Goal: Book appointment/travel/reservation

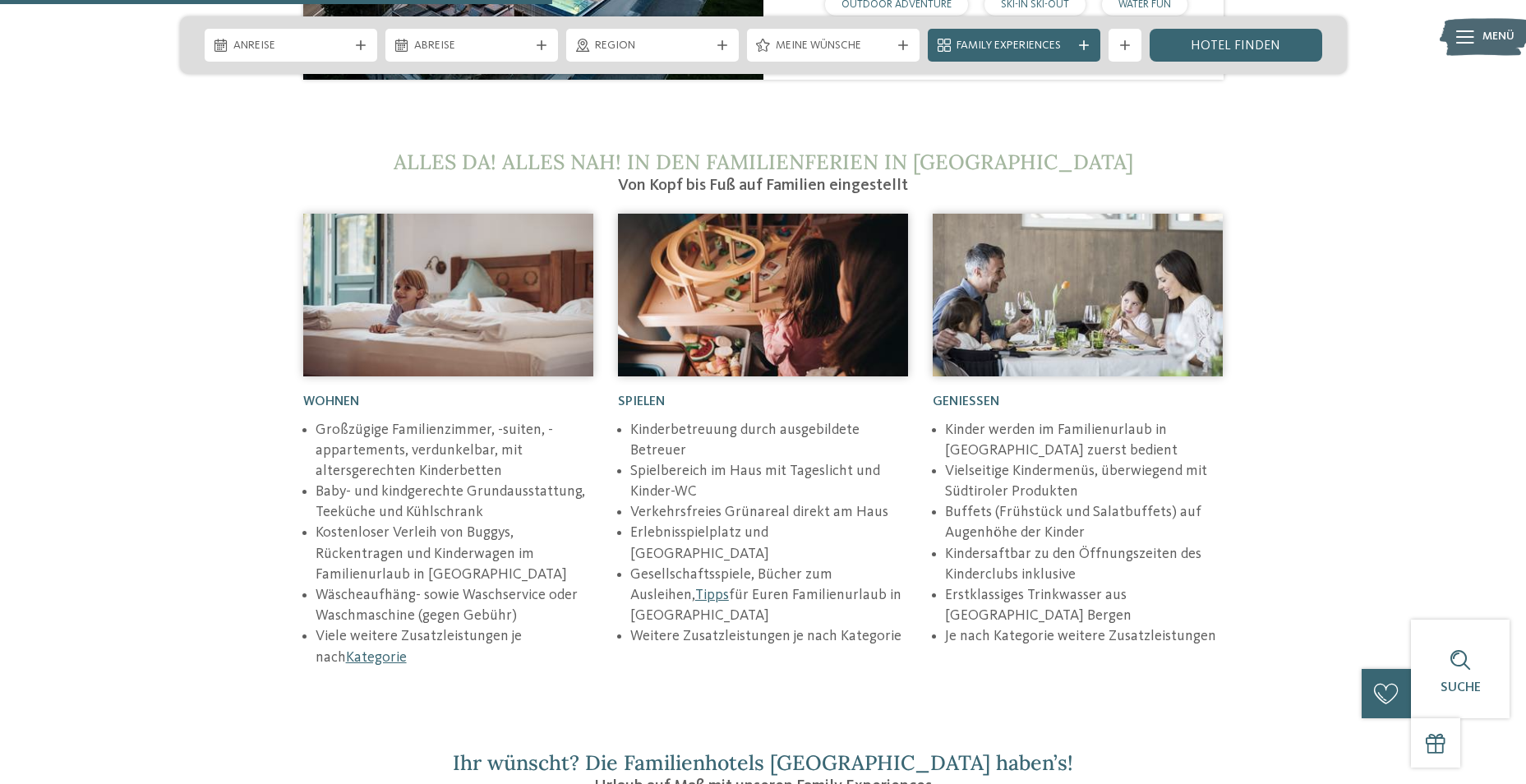
scroll to position [2795, 0]
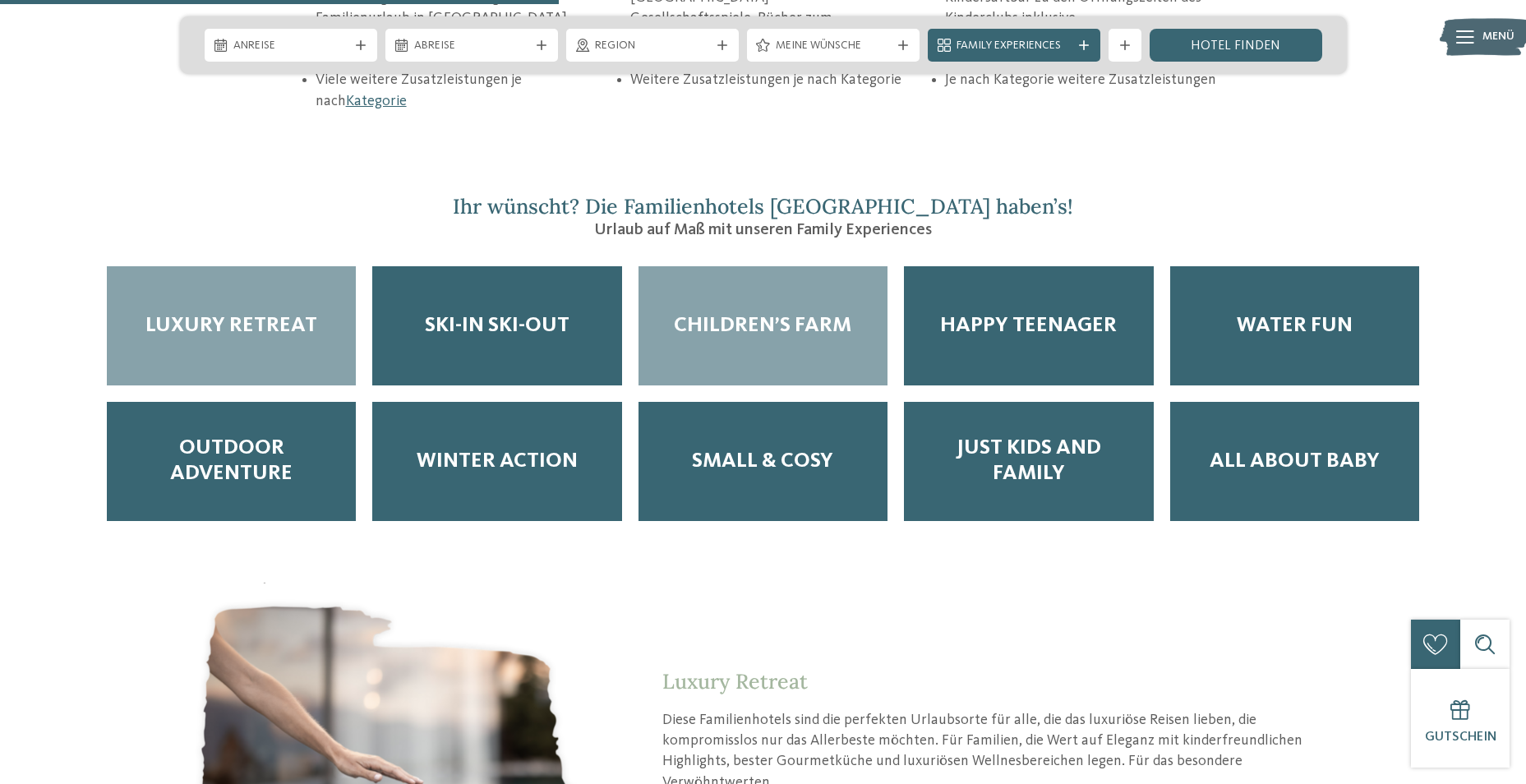
click at [796, 279] on div "Children’s Farm" at bounding box center [763, 326] width 249 height 119
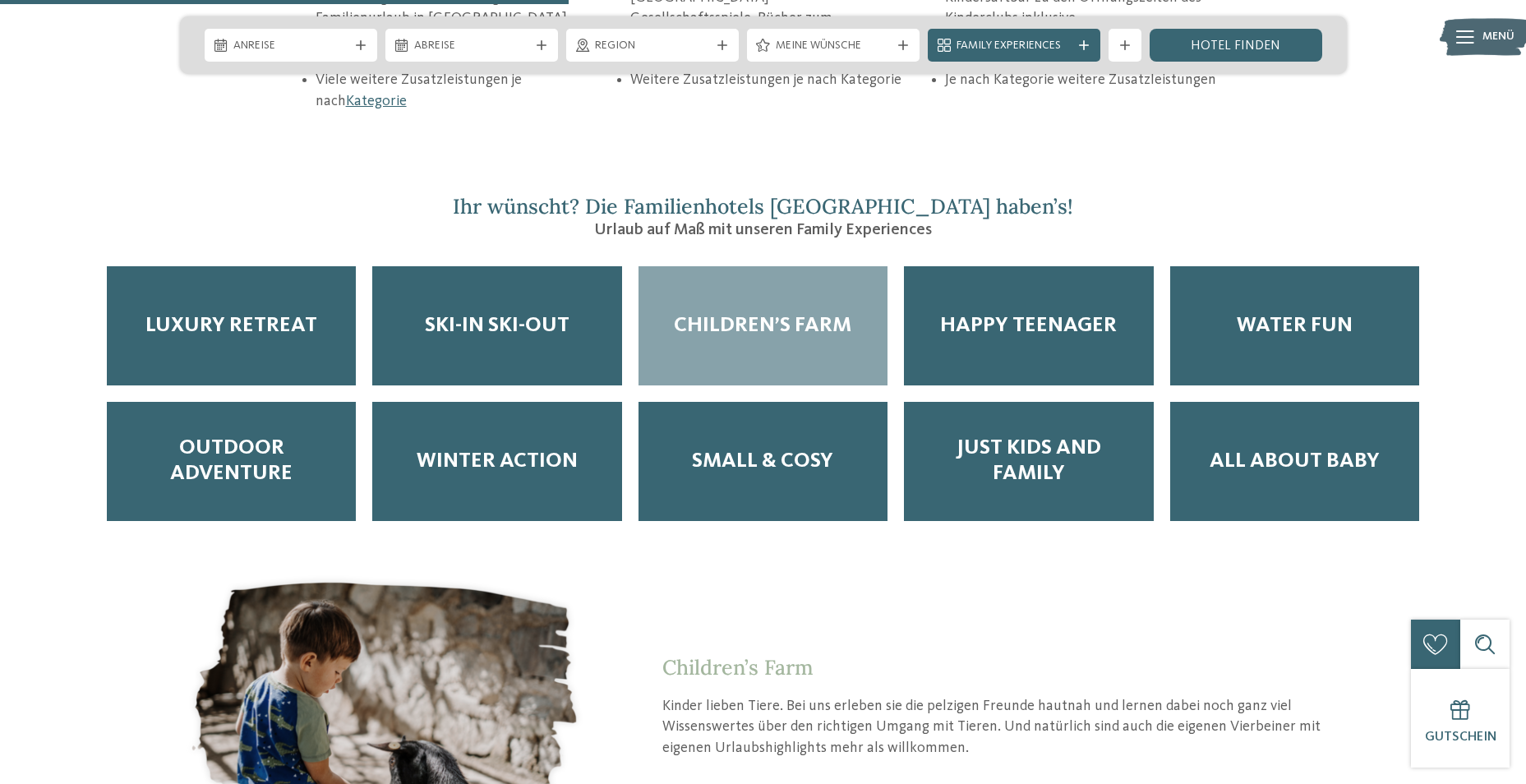
scroll to position [3369, 0]
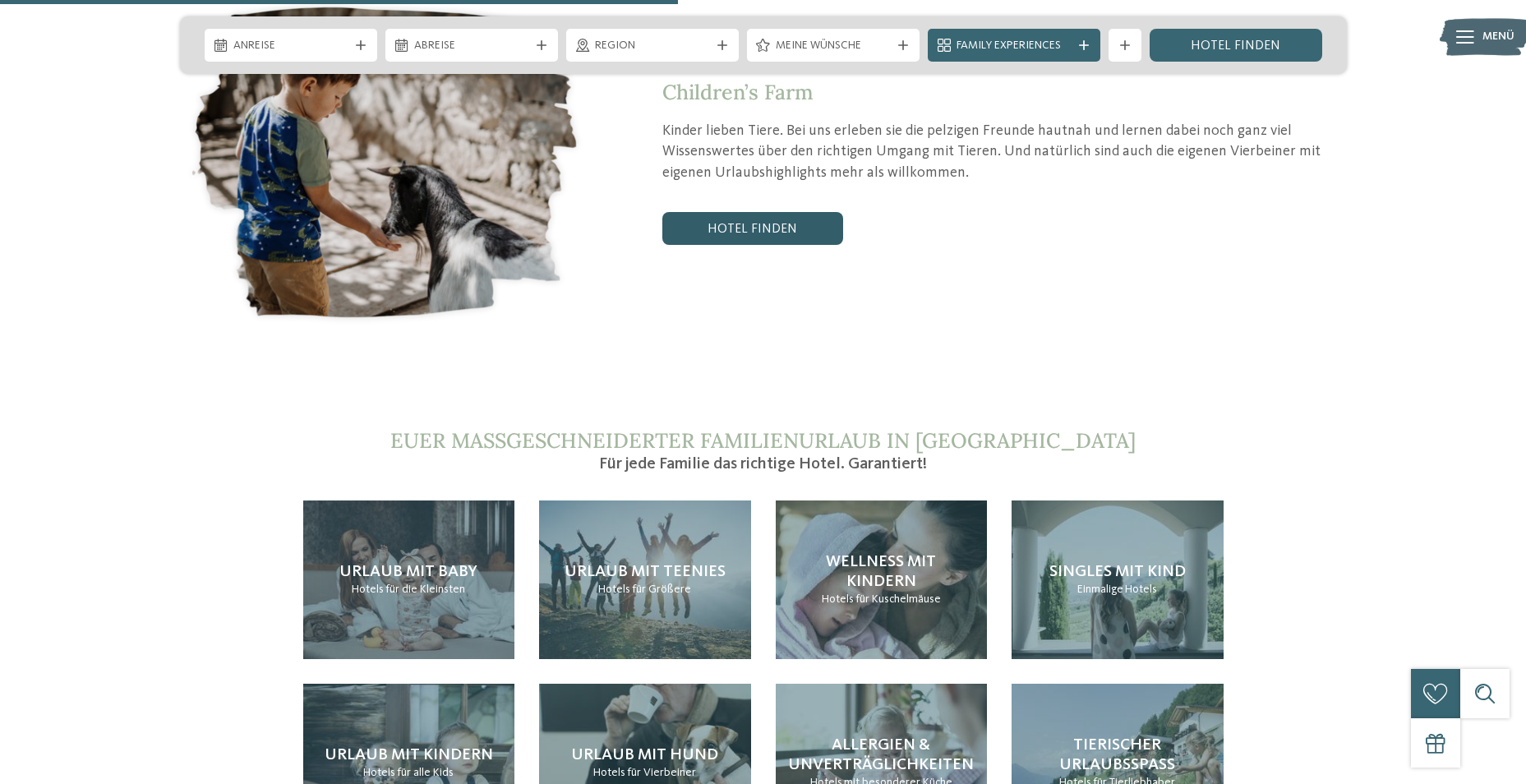
click at [779, 212] on link "Hotel finden" at bounding box center [752, 228] width 180 height 33
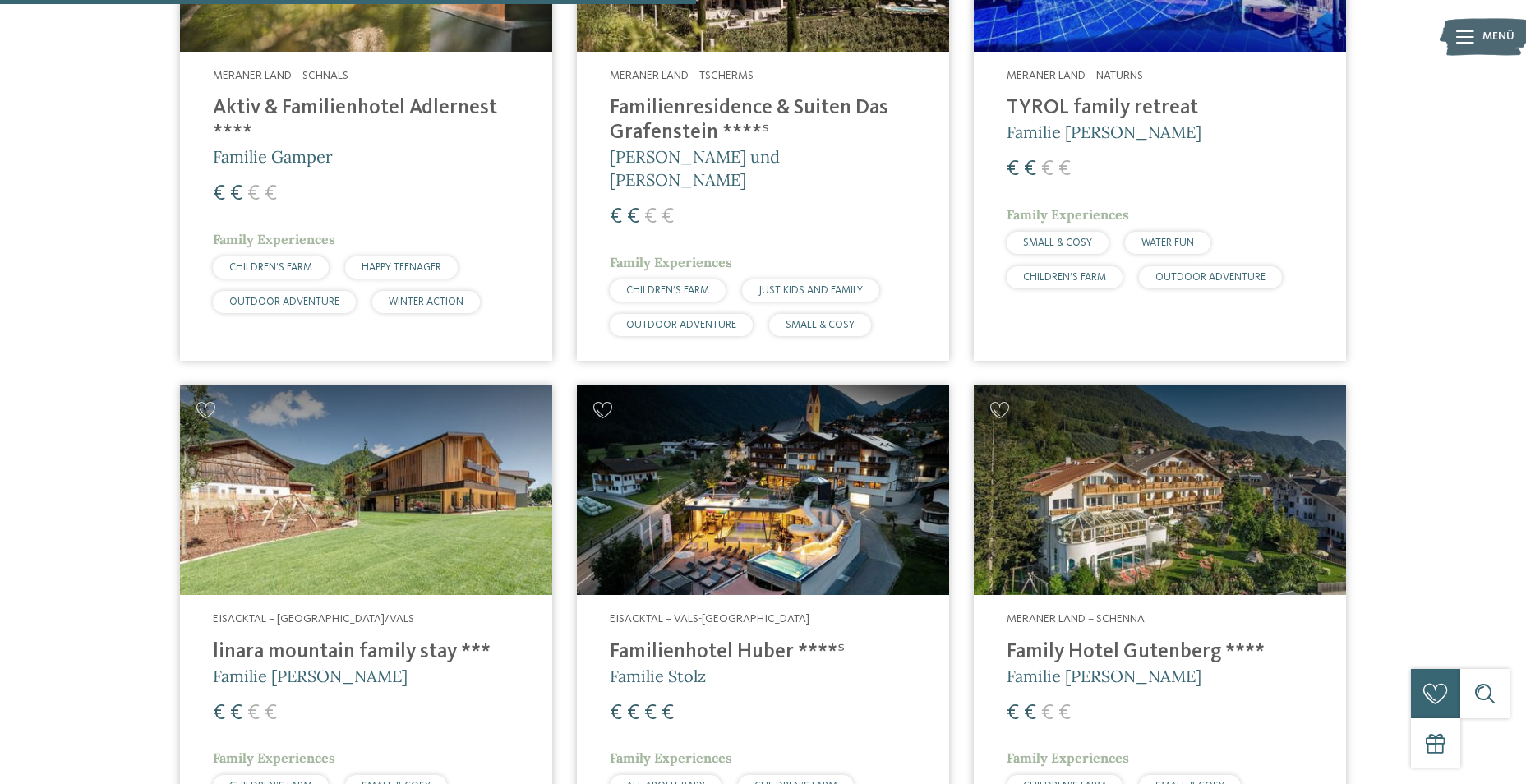
scroll to position [1361, 0]
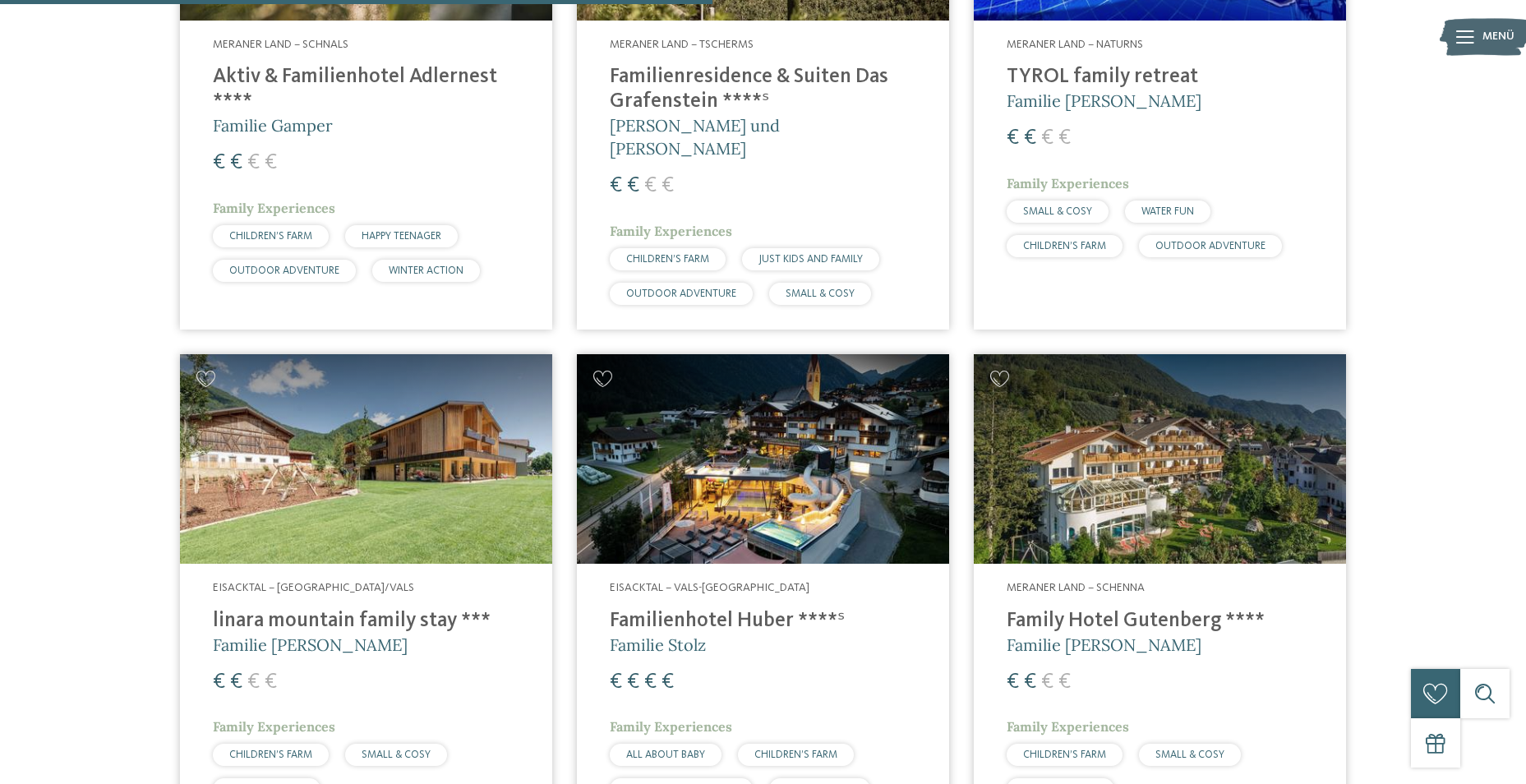
click at [431, 436] on img at bounding box center [366, 459] width 372 height 209
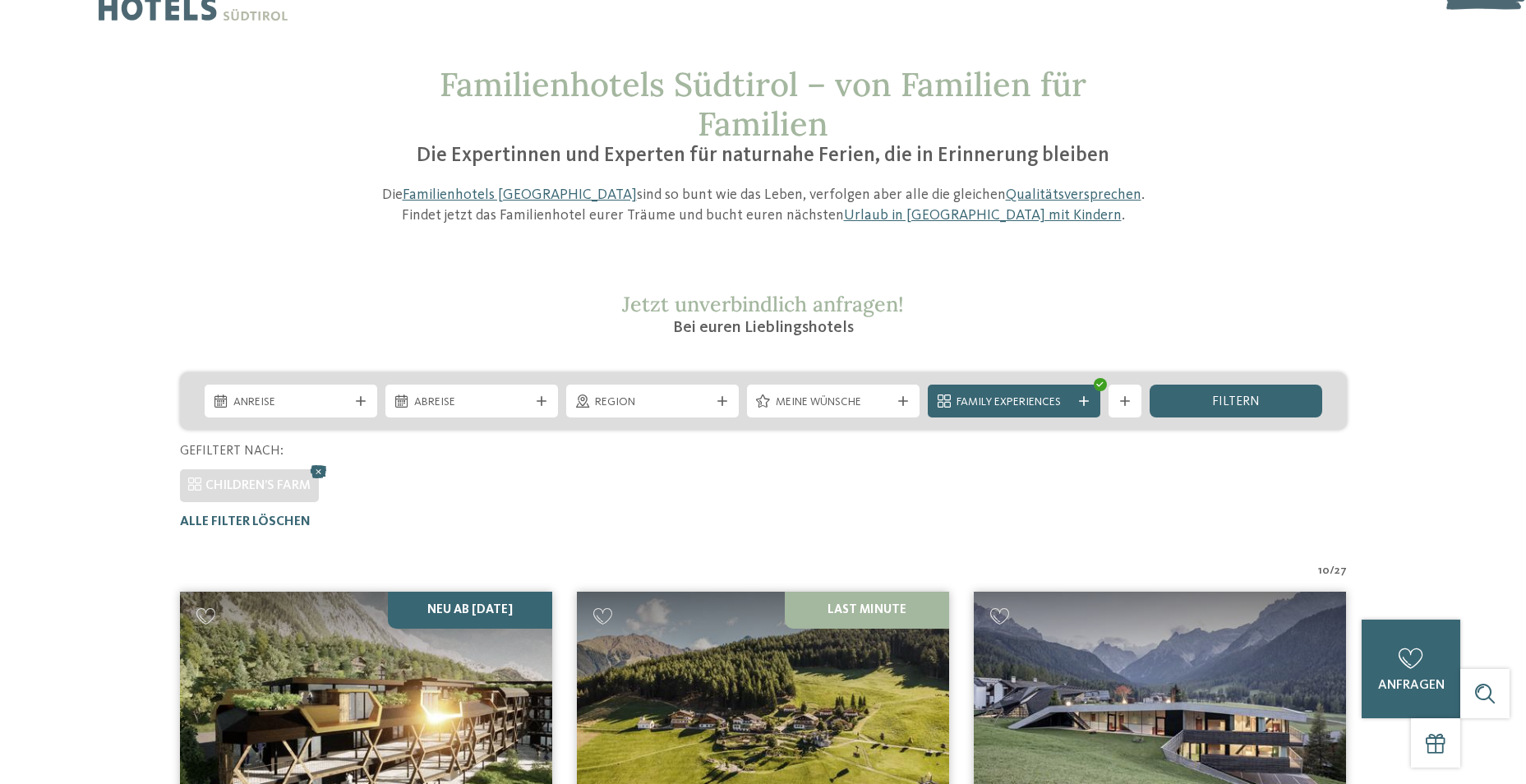
scroll to position [0, 0]
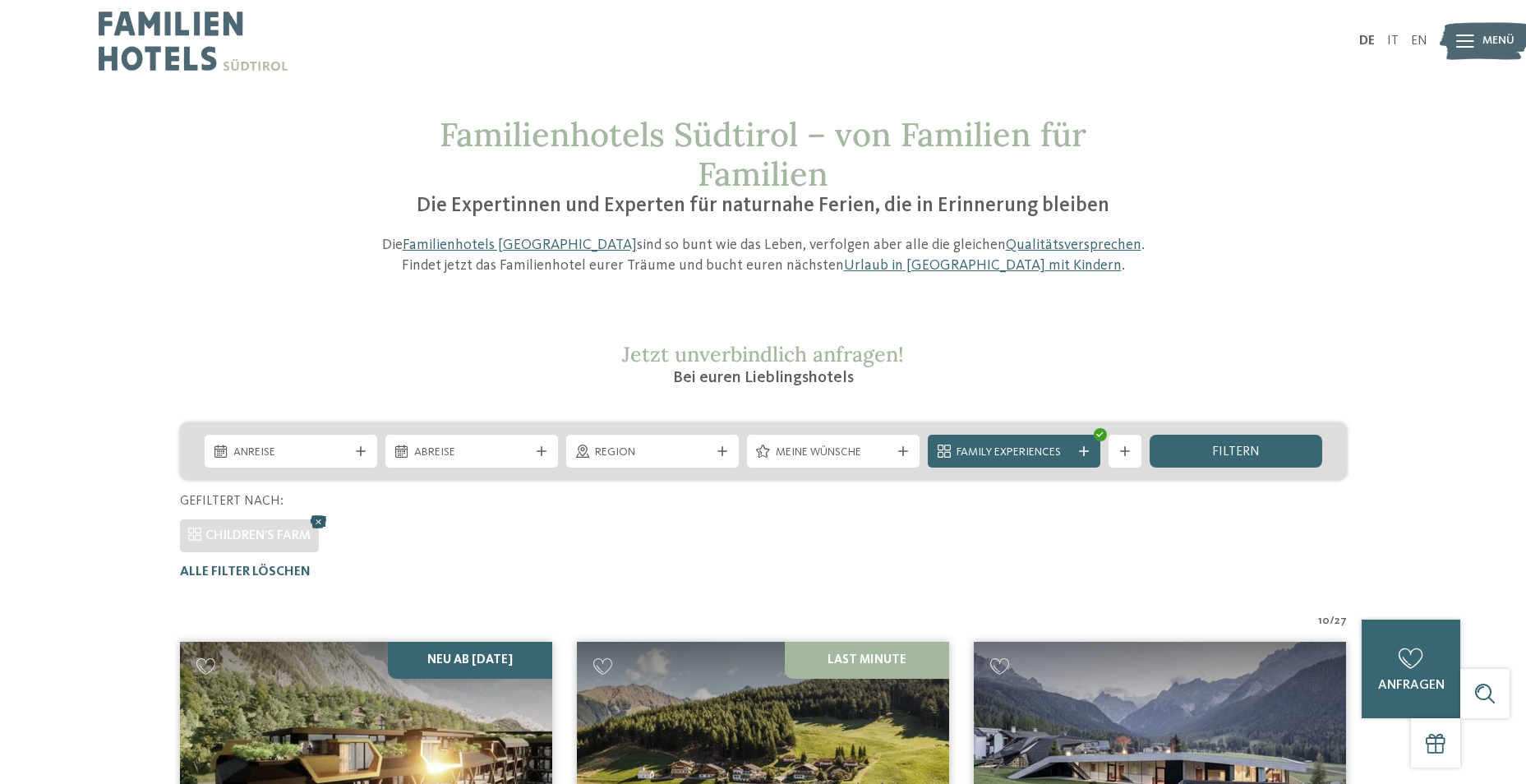
click at [324, 519] on icon at bounding box center [319, 522] width 25 height 21
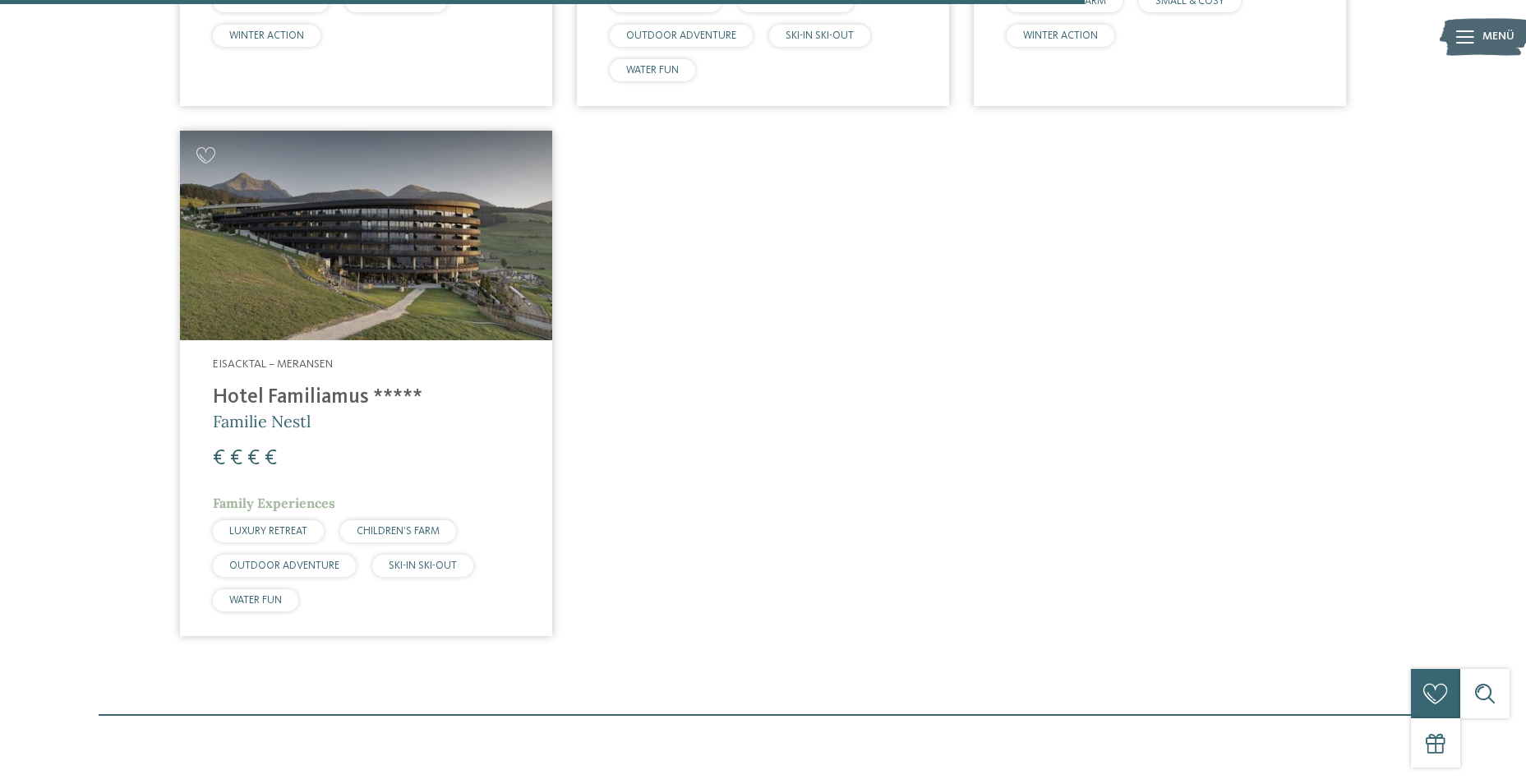
scroll to position [2020, 0]
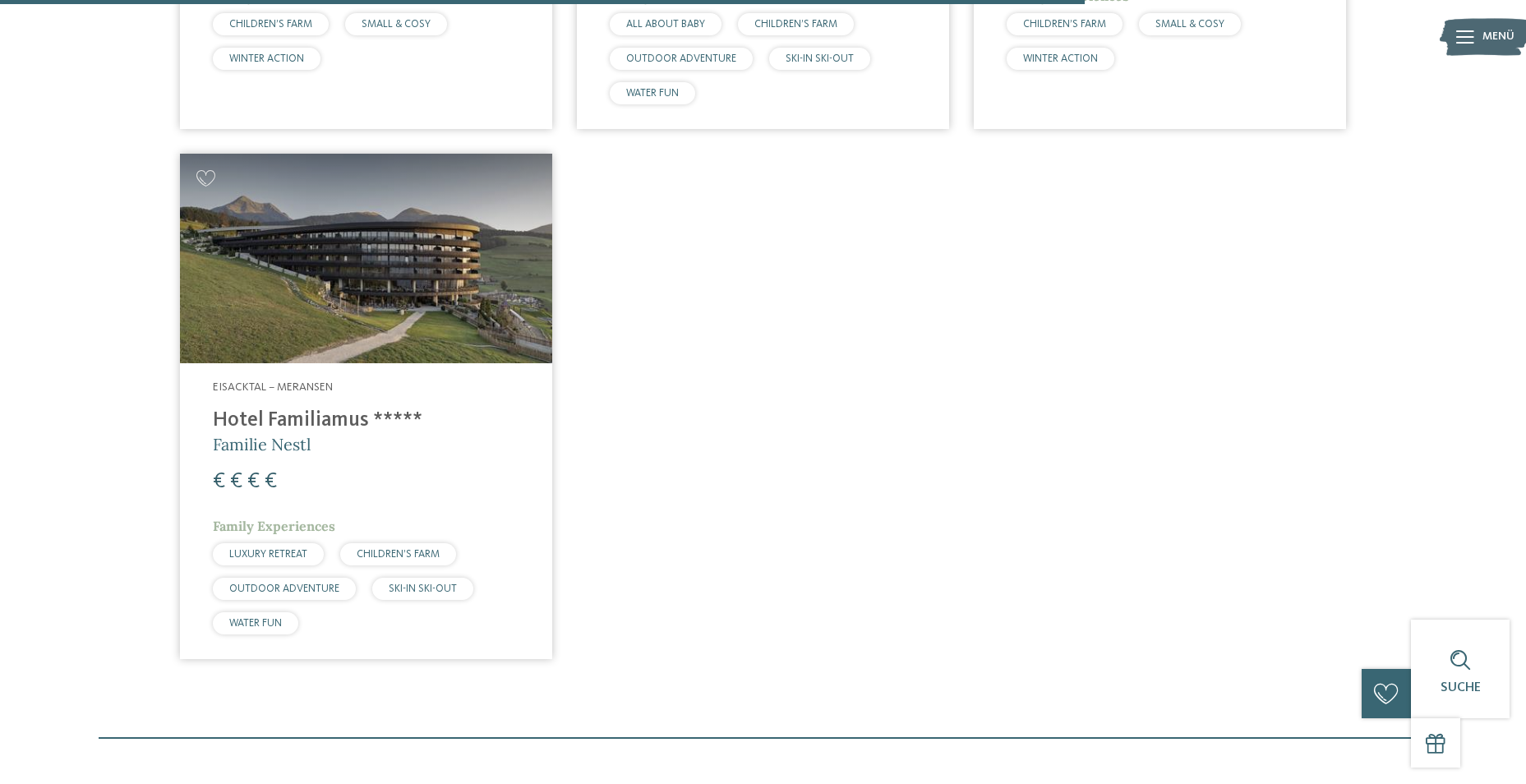
click at [342, 279] on img at bounding box center [366, 259] width 372 height 209
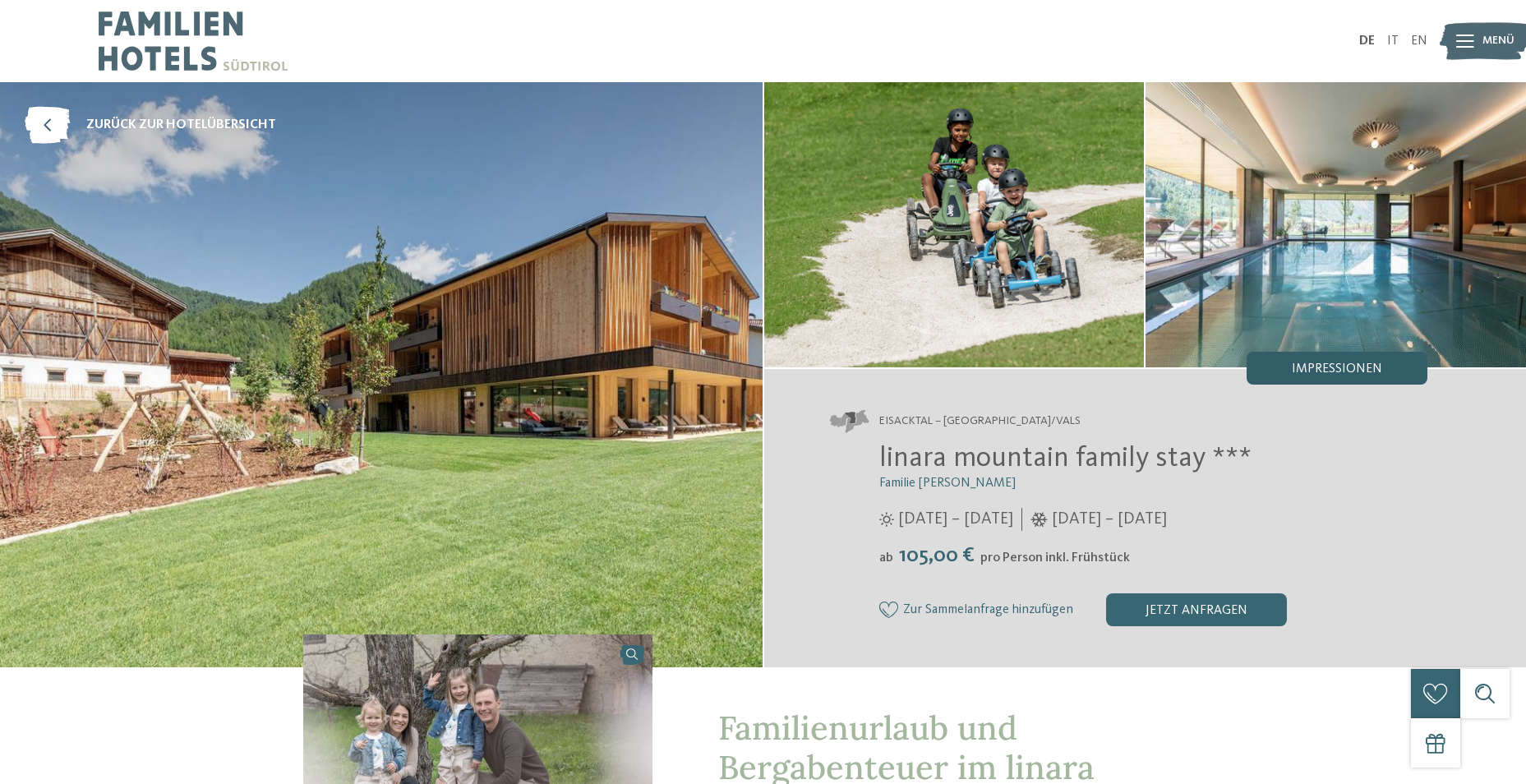
click at [1395, 369] on div "Impressionen" at bounding box center [1337, 368] width 180 height 33
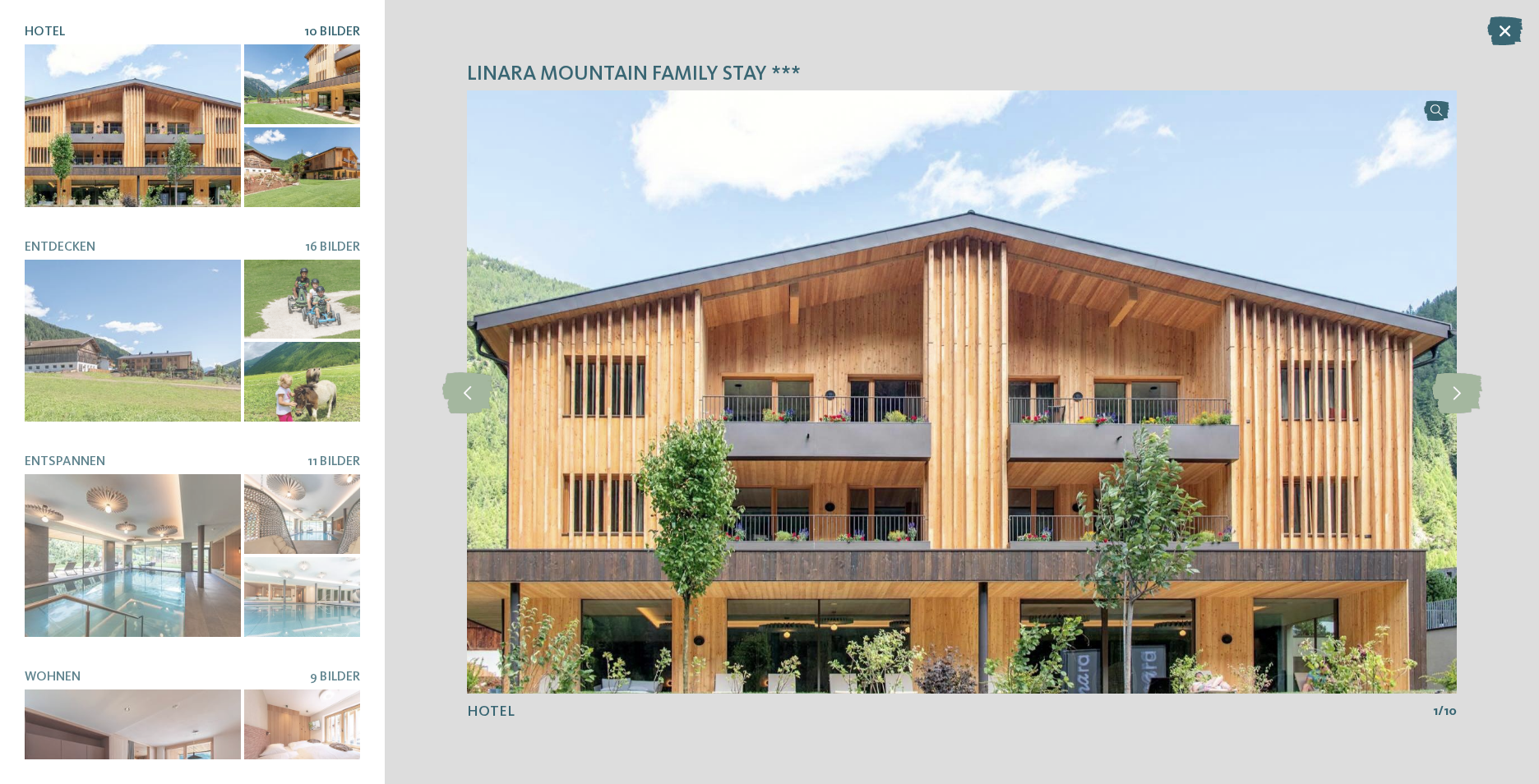
click at [329, 169] on div at bounding box center [302, 167] width 116 height 80
click at [1450, 399] on icon at bounding box center [1457, 392] width 50 height 41
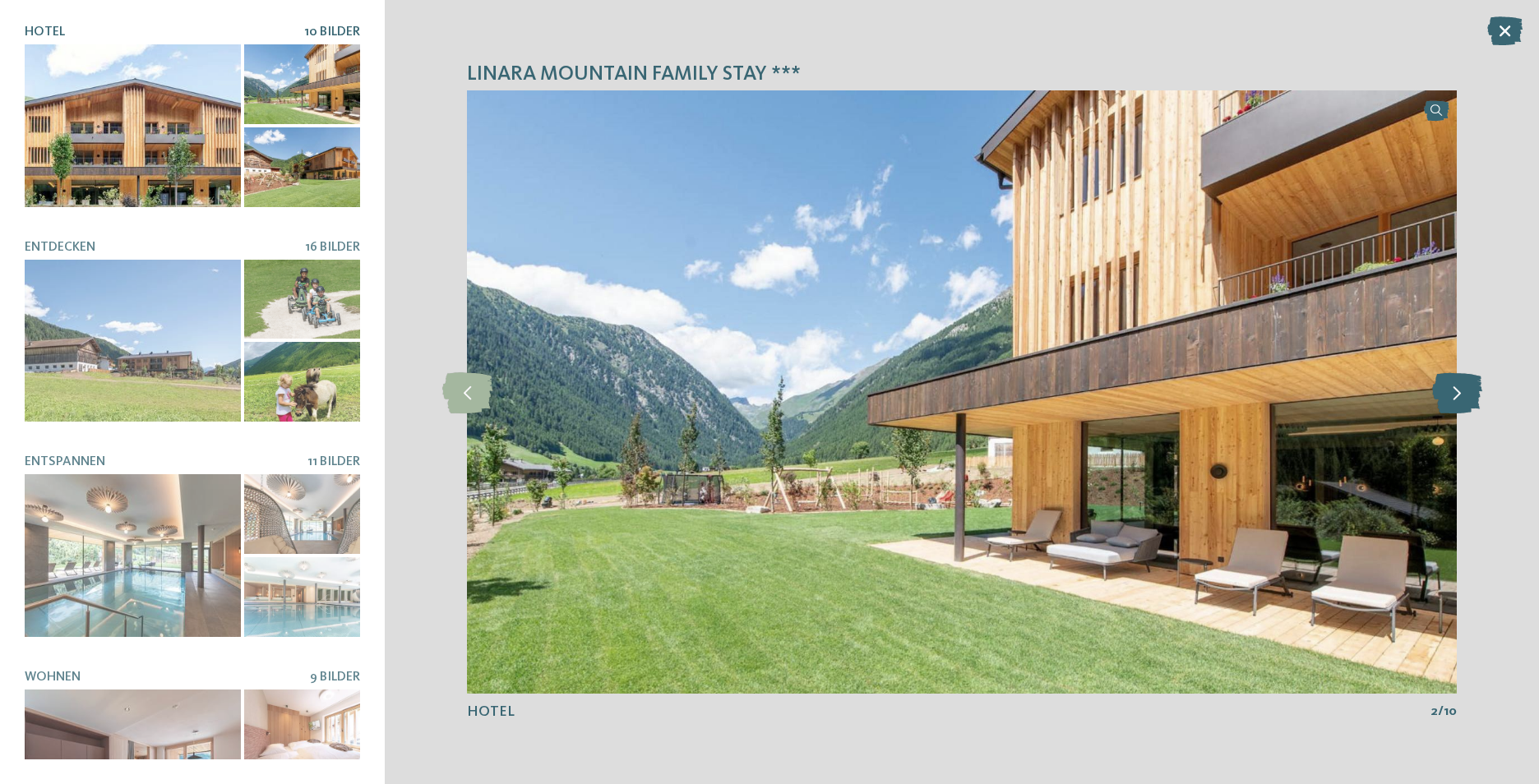
click at [1450, 399] on icon at bounding box center [1457, 392] width 50 height 41
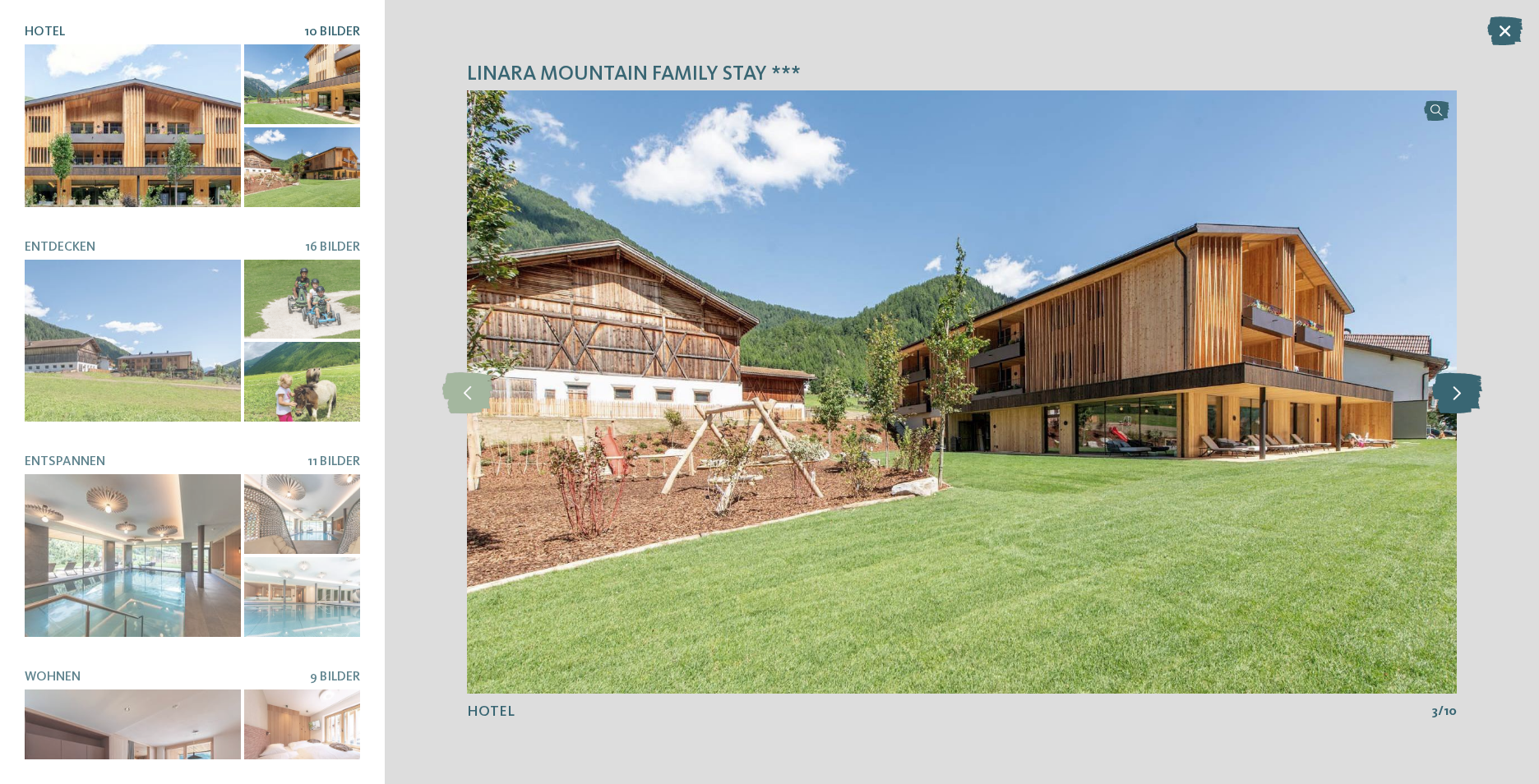
click at [1450, 399] on icon at bounding box center [1457, 392] width 50 height 41
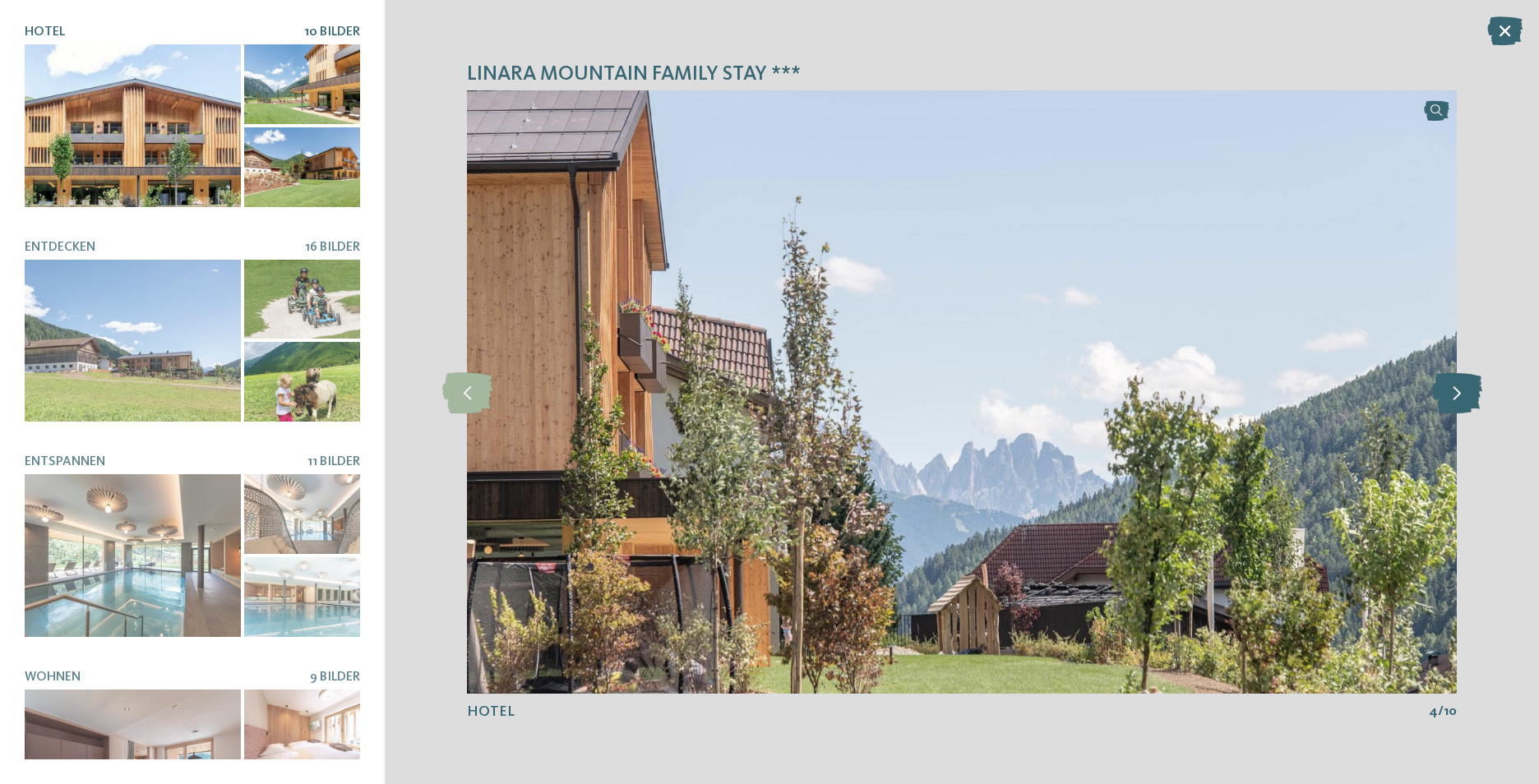
click at [1450, 399] on icon at bounding box center [1457, 392] width 50 height 41
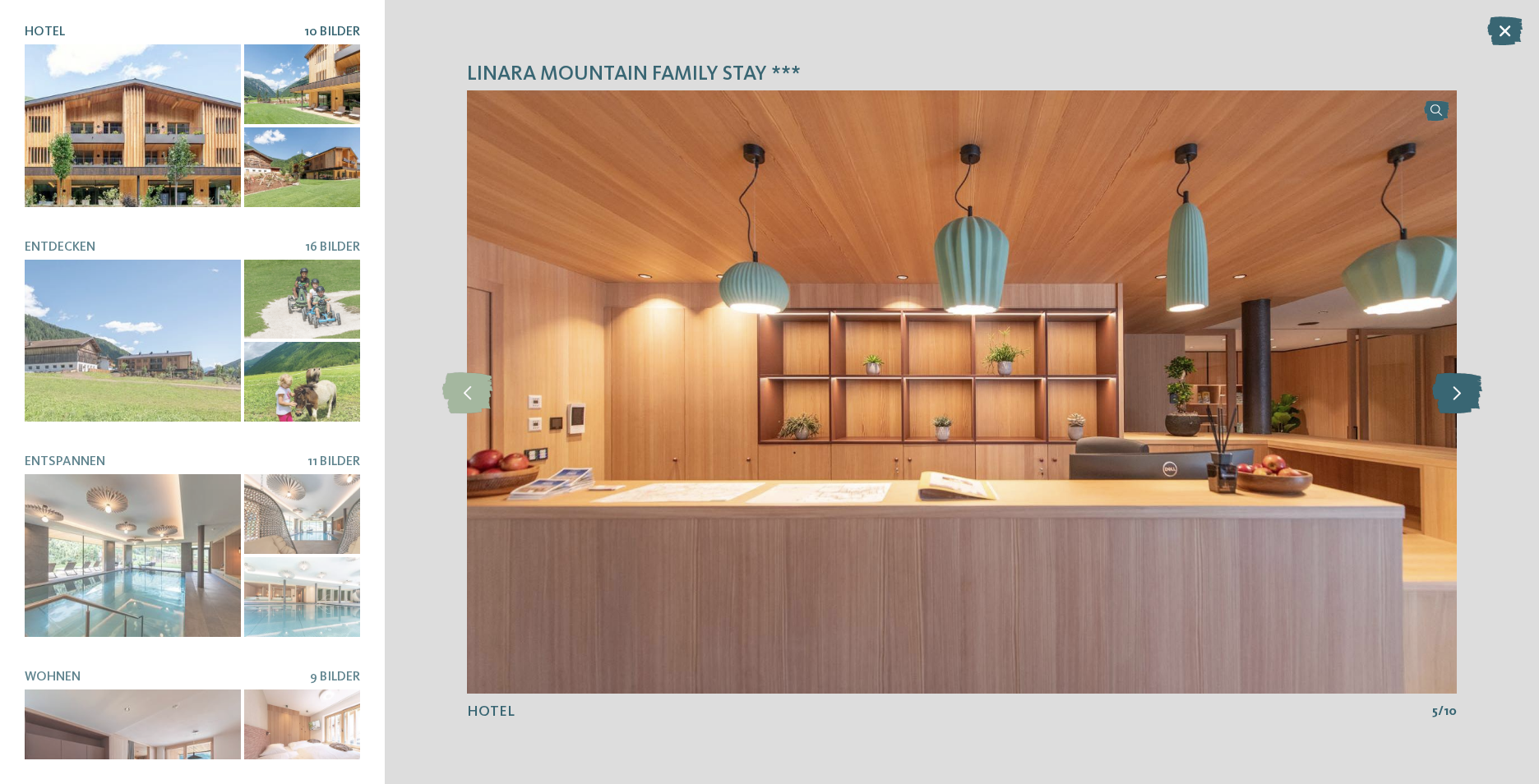
click at [1450, 399] on icon at bounding box center [1457, 392] width 50 height 41
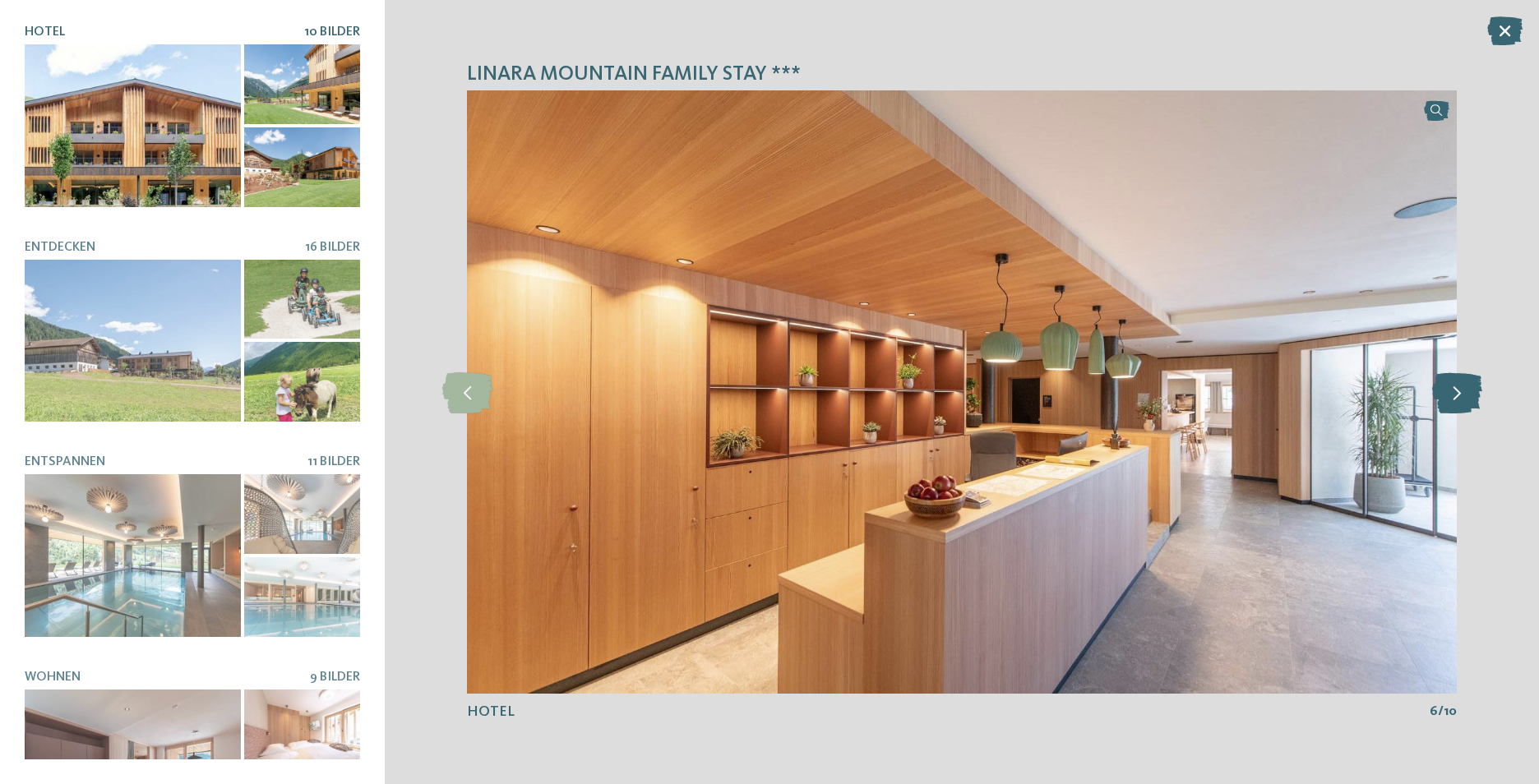
click at [1450, 399] on icon at bounding box center [1457, 392] width 50 height 41
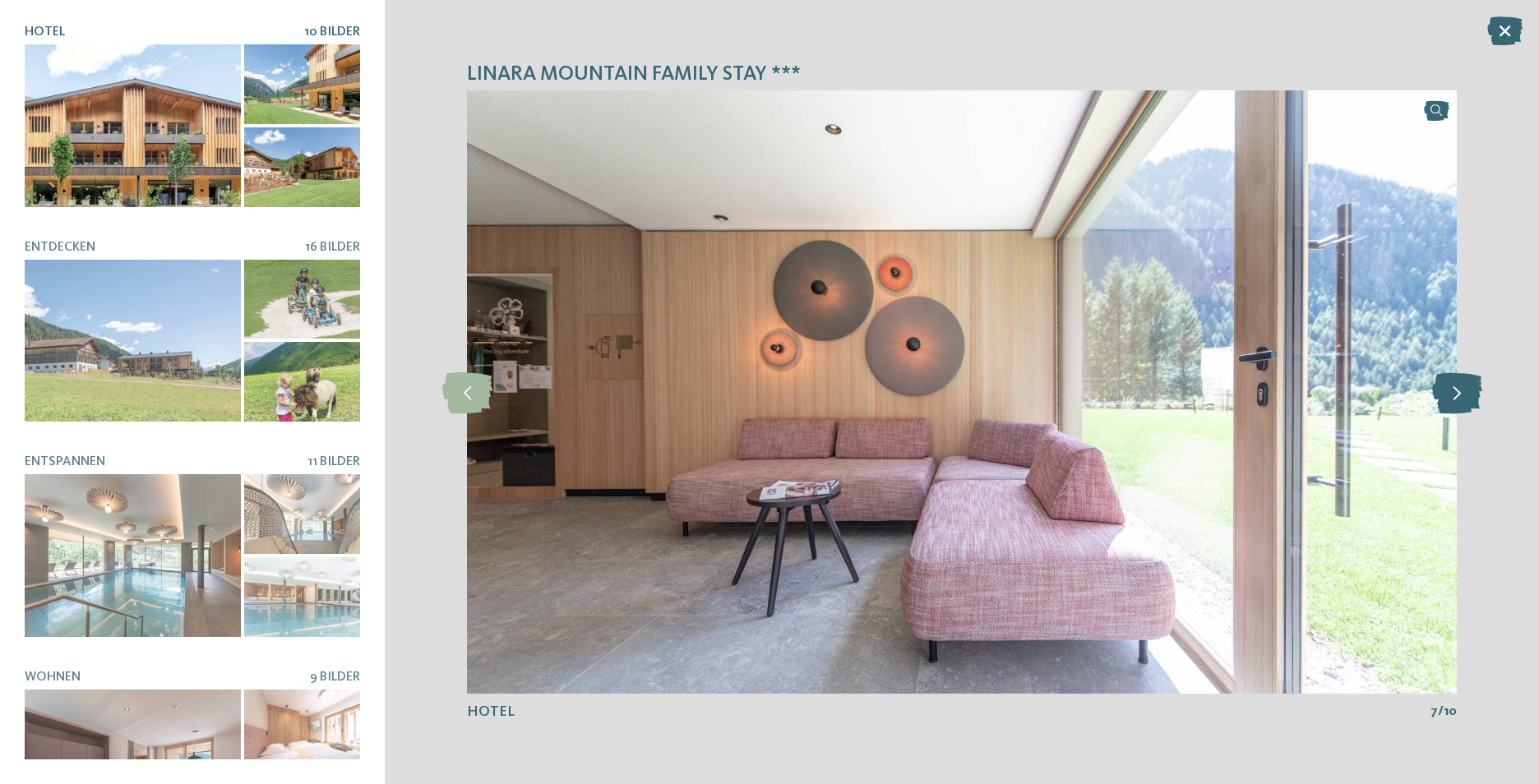
click at [1450, 399] on icon at bounding box center [1457, 392] width 50 height 41
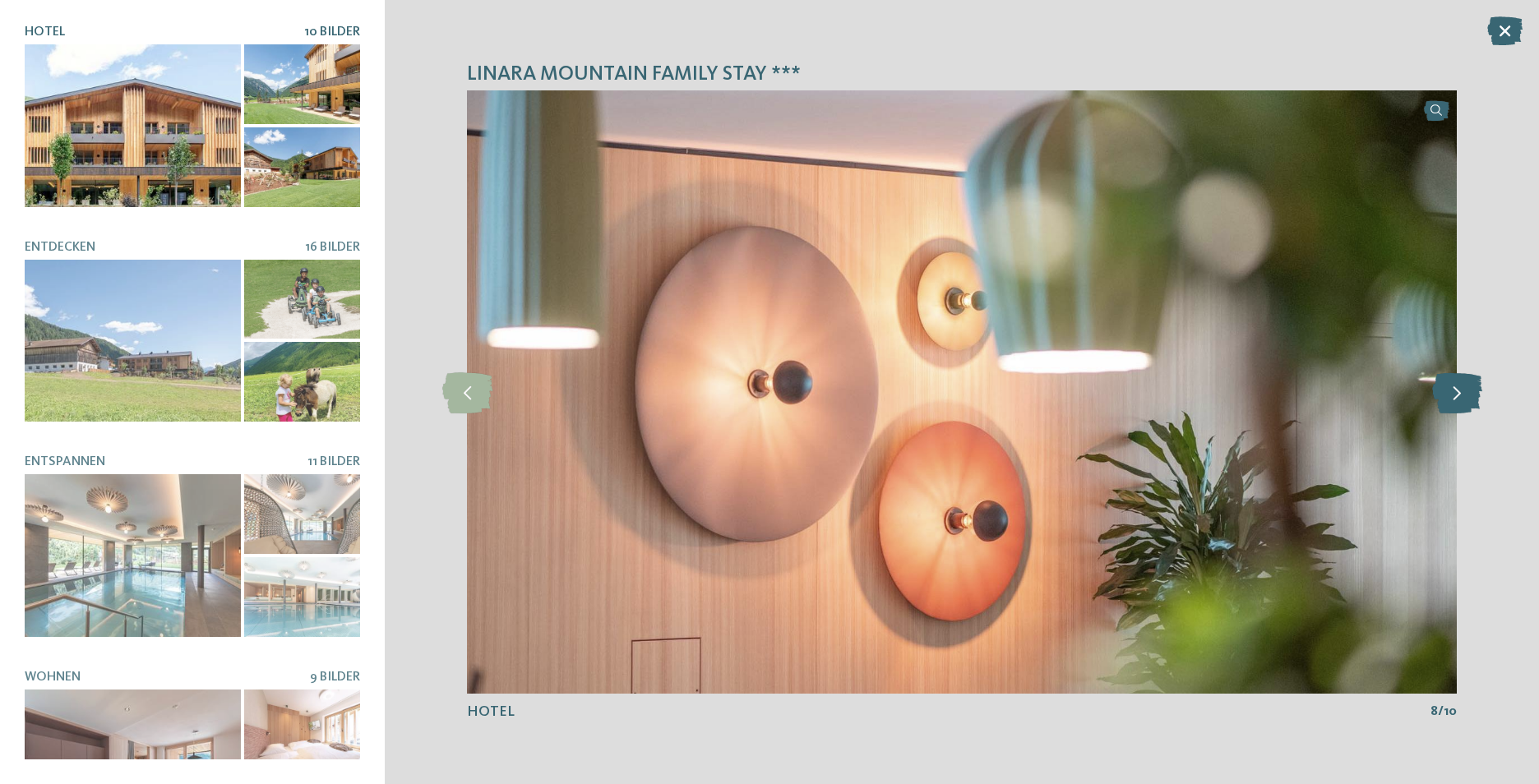
click at [1450, 399] on icon at bounding box center [1457, 392] width 50 height 41
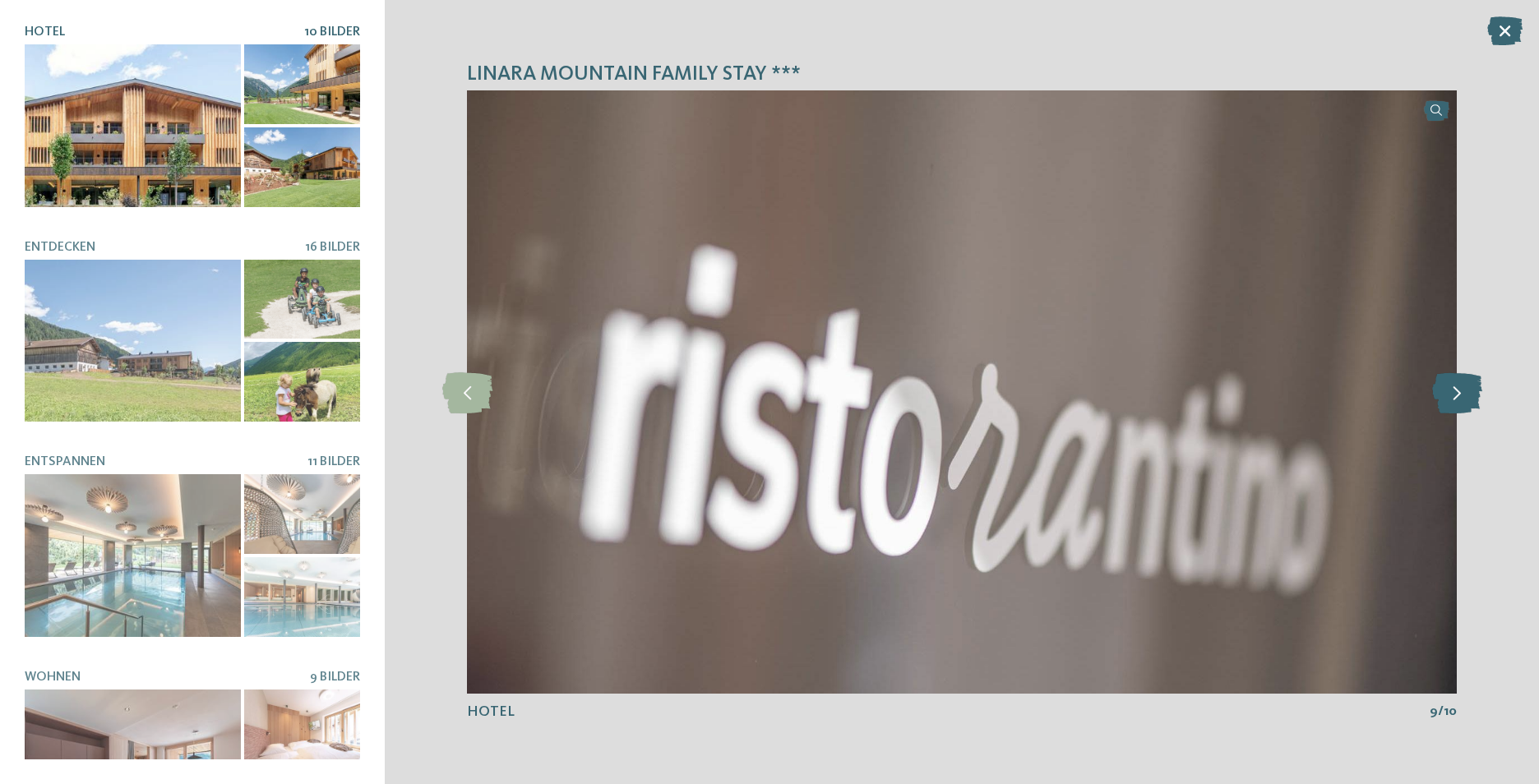
click at [1450, 399] on icon at bounding box center [1457, 392] width 50 height 41
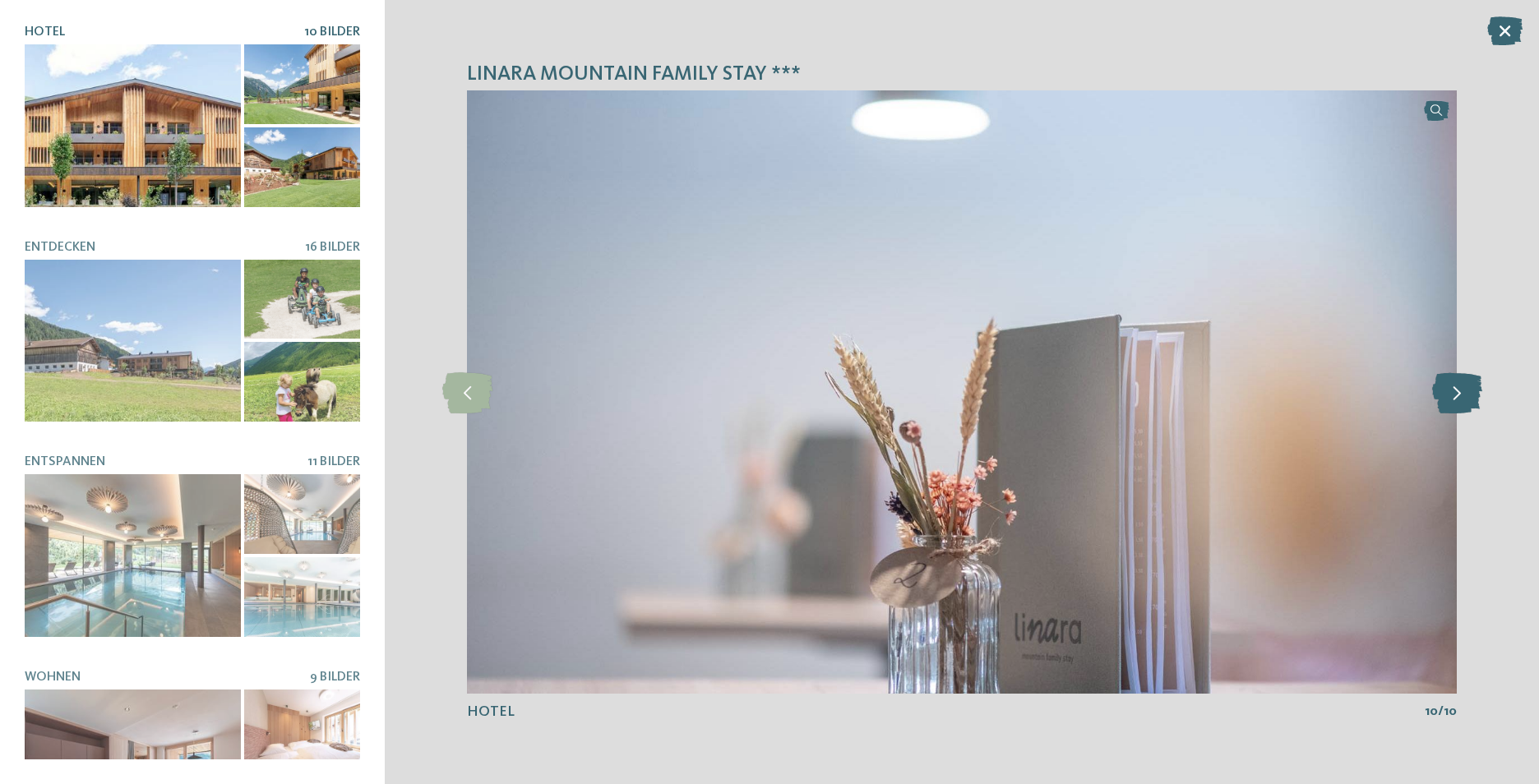
click at [1450, 399] on icon at bounding box center [1457, 392] width 50 height 41
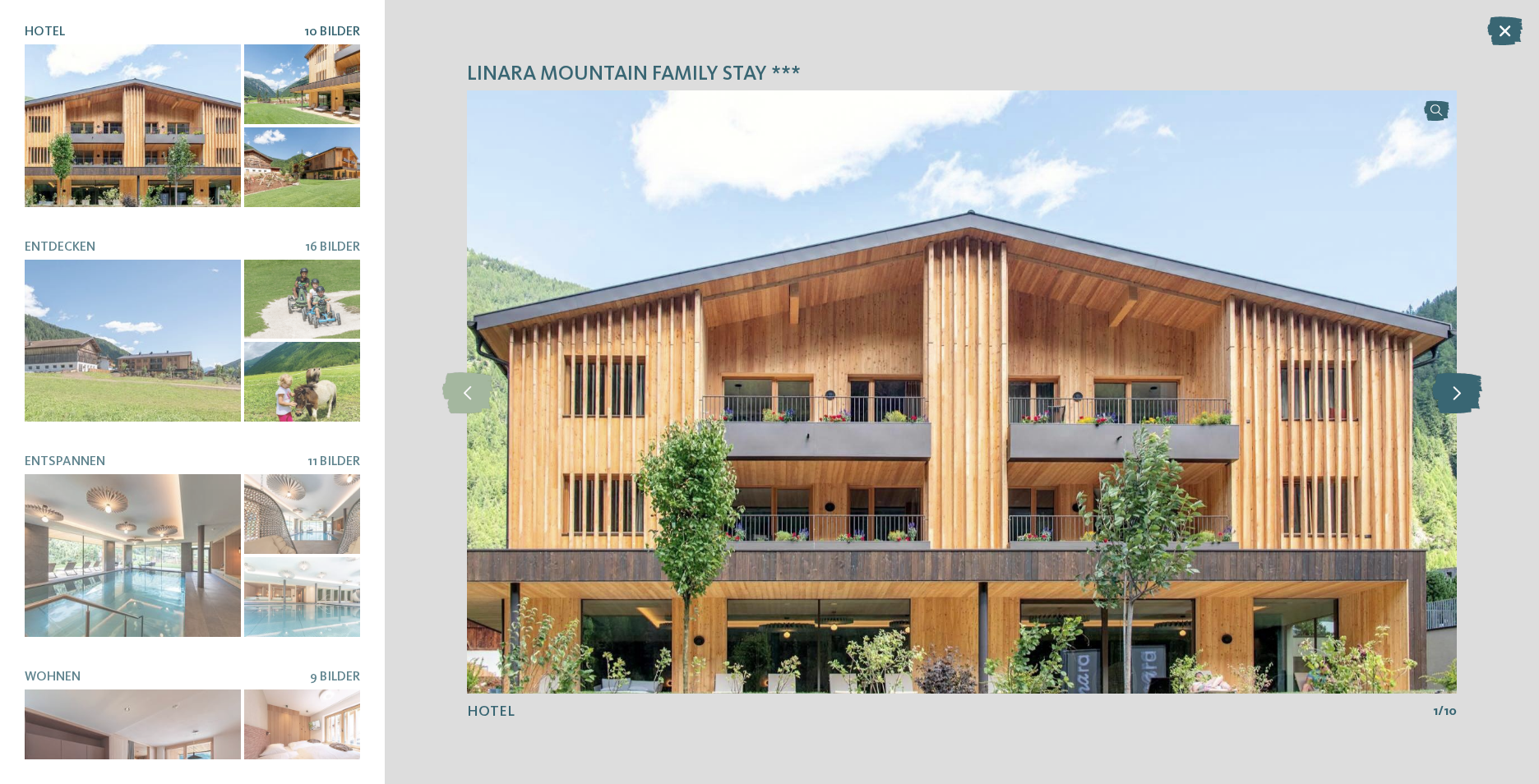
click at [1450, 399] on icon at bounding box center [1457, 392] width 50 height 41
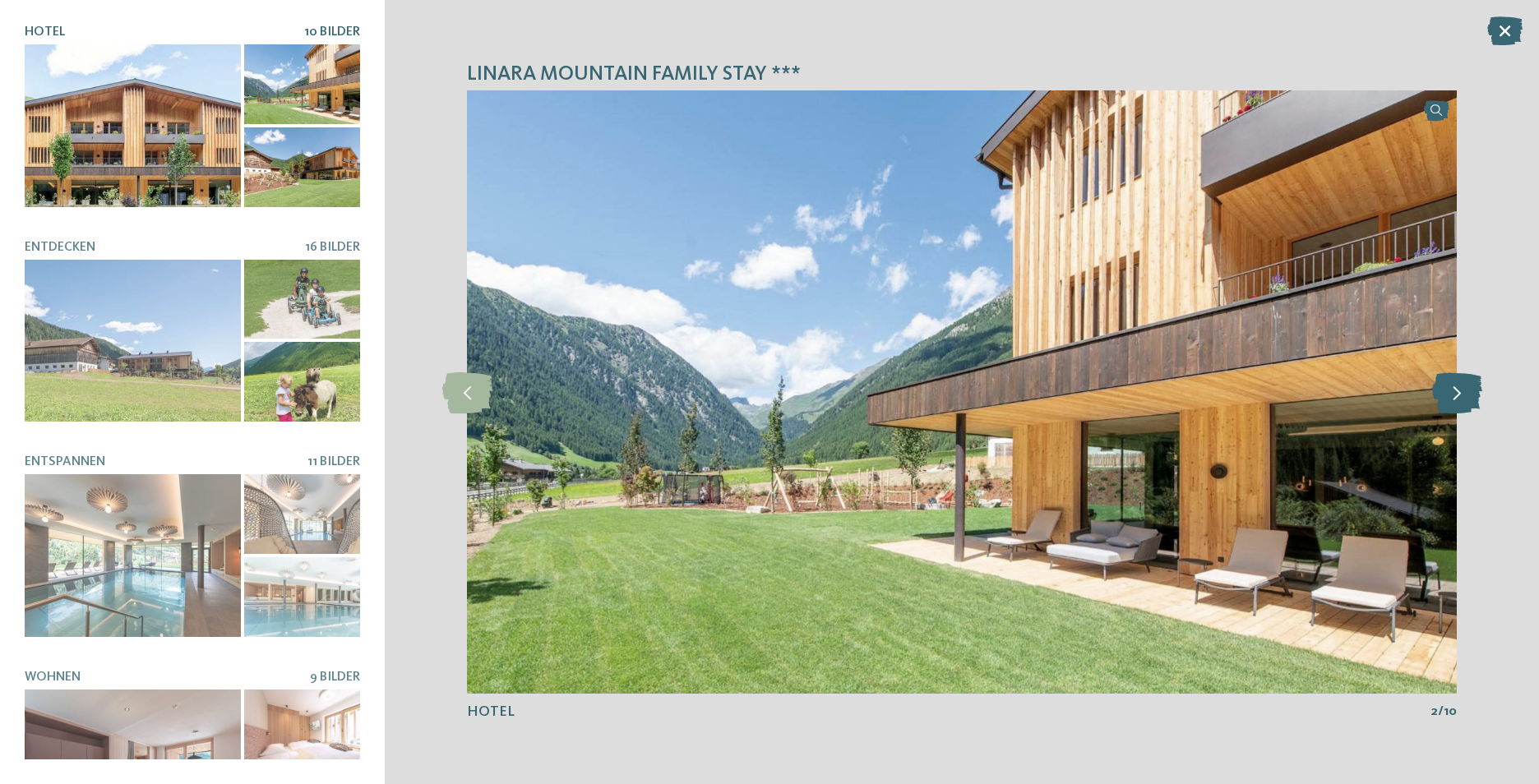
click at [1450, 399] on icon at bounding box center [1457, 392] width 50 height 41
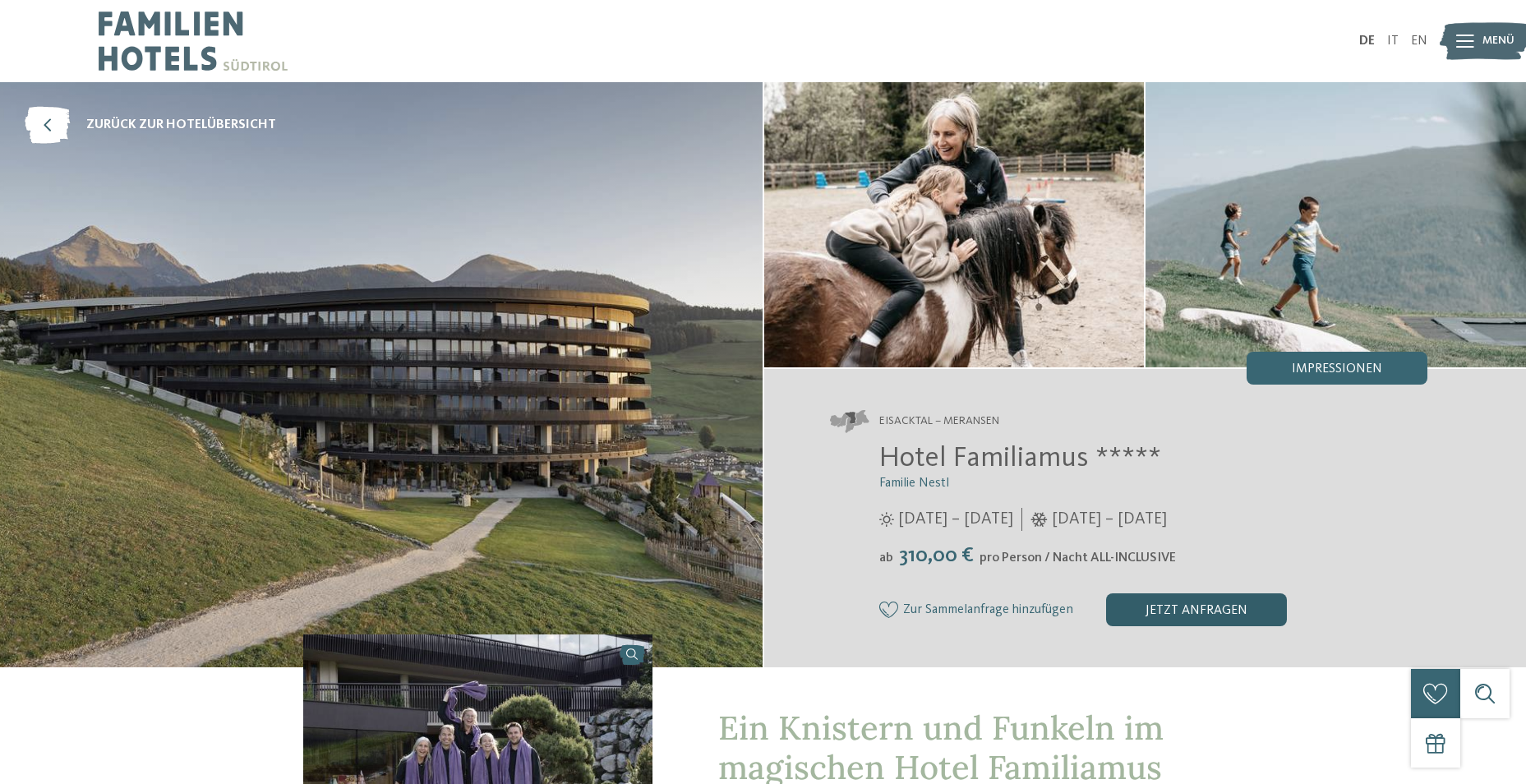
click at [1224, 608] on div "jetzt anfragen" at bounding box center [1196, 609] width 180 height 33
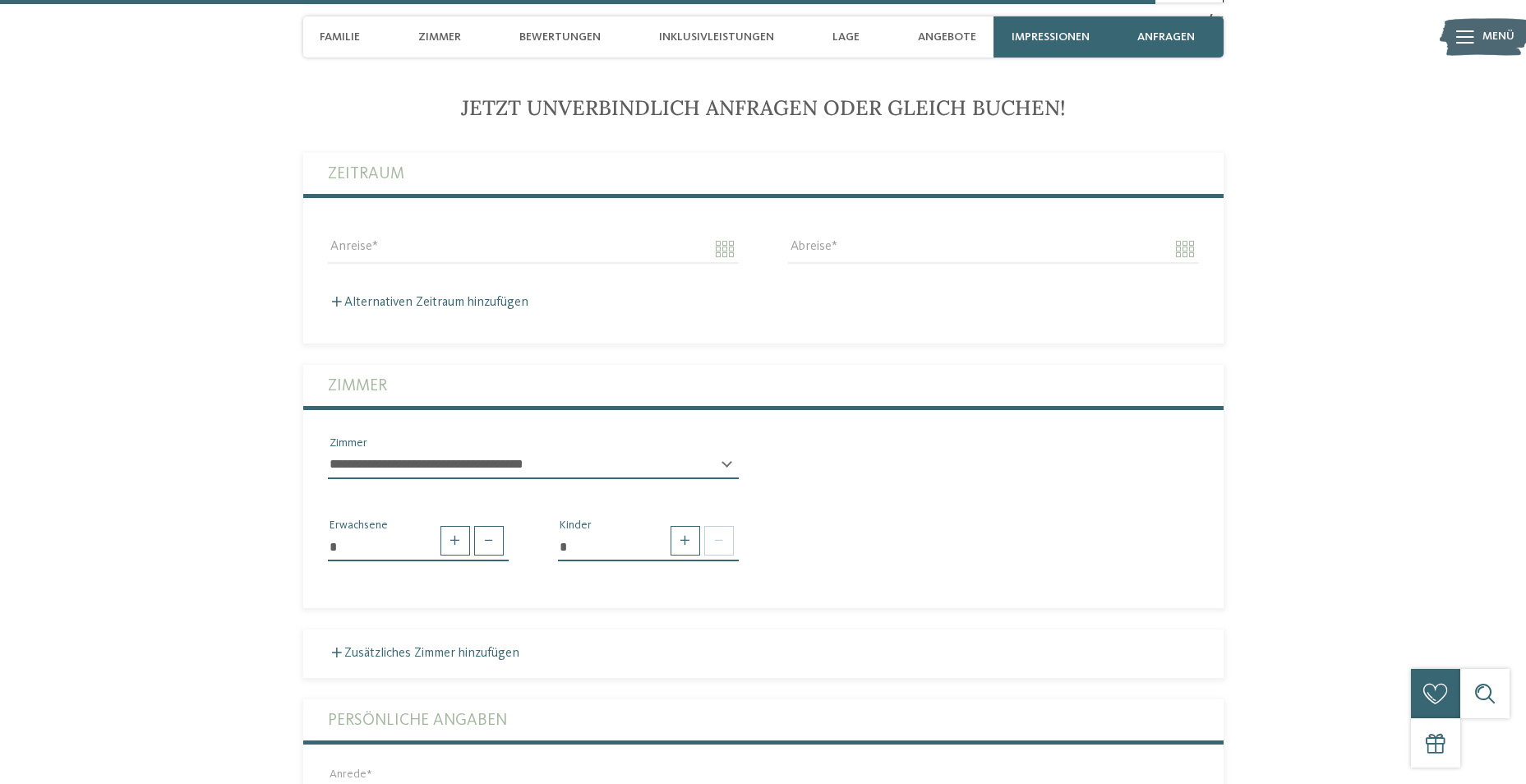
scroll to position [4493, 0]
